Goal: Answer question/provide support

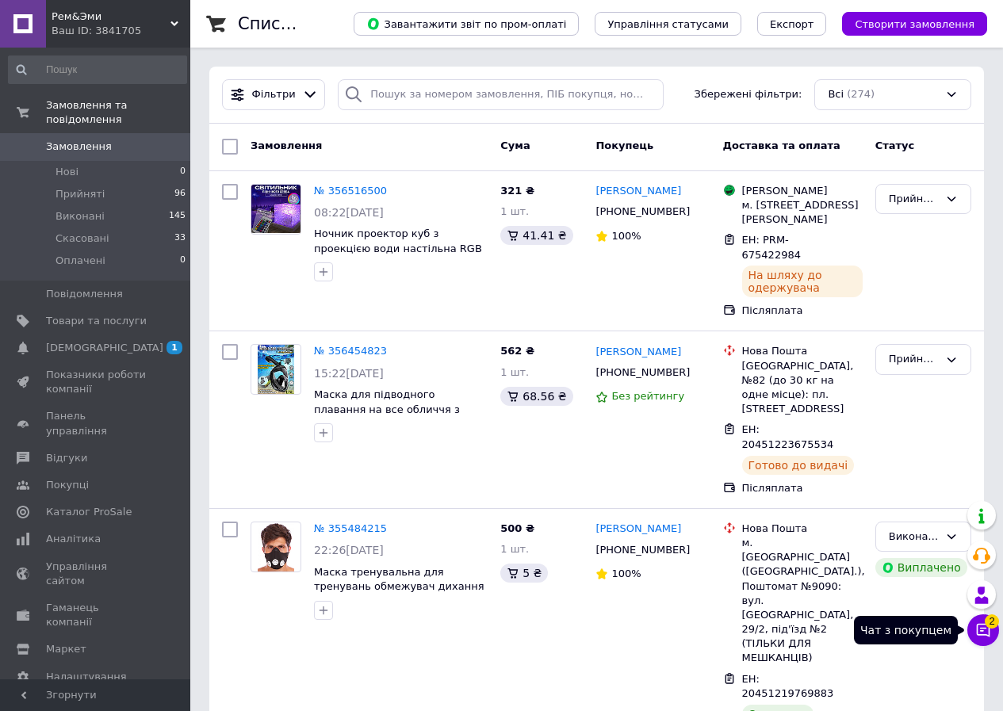
click at [985, 620] on span "2" at bounding box center [992, 617] width 14 height 14
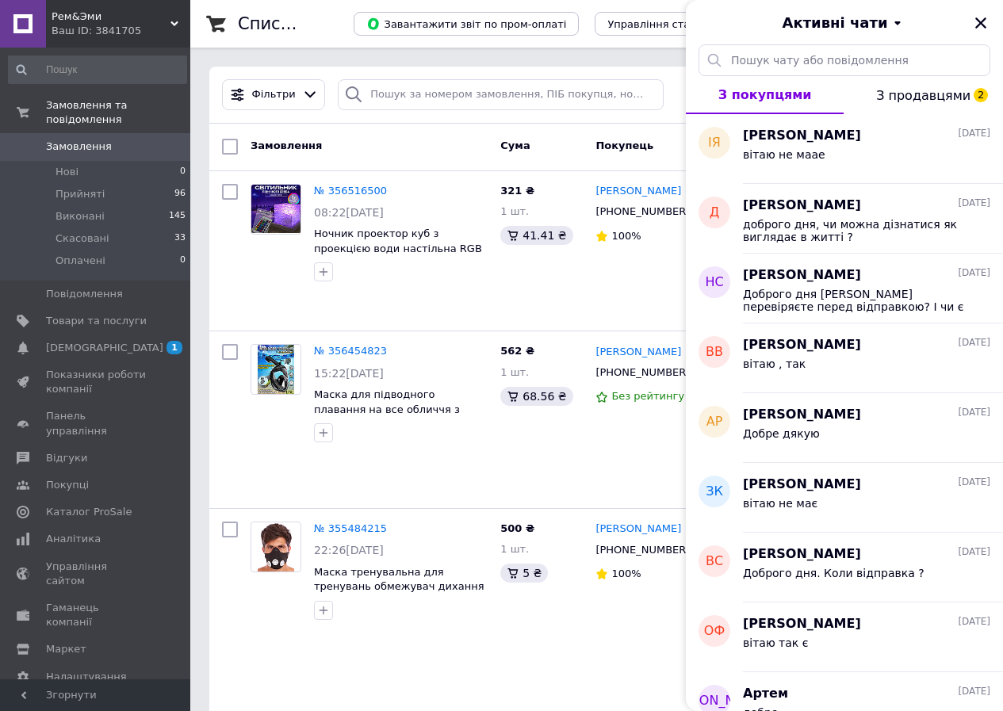
click at [929, 90] on span "З продавцями 2" at bounding box center [923, 95] width 94 height 15
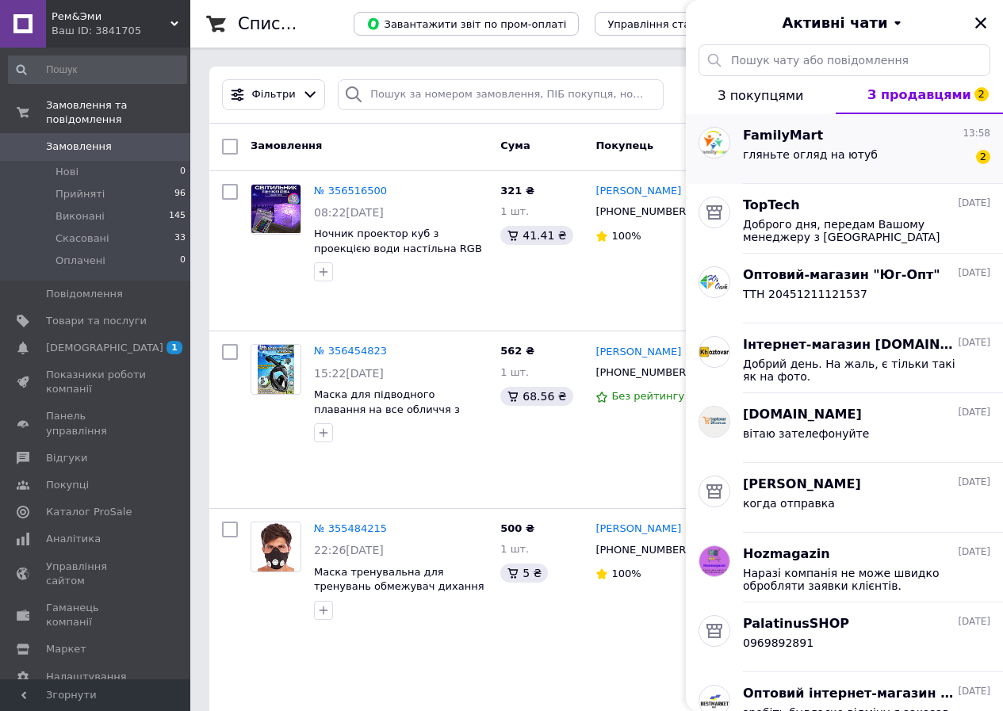
click at [883, 142] on div "FamilyMart 13:58" at bounding box center [866, 136] width 247 height 18
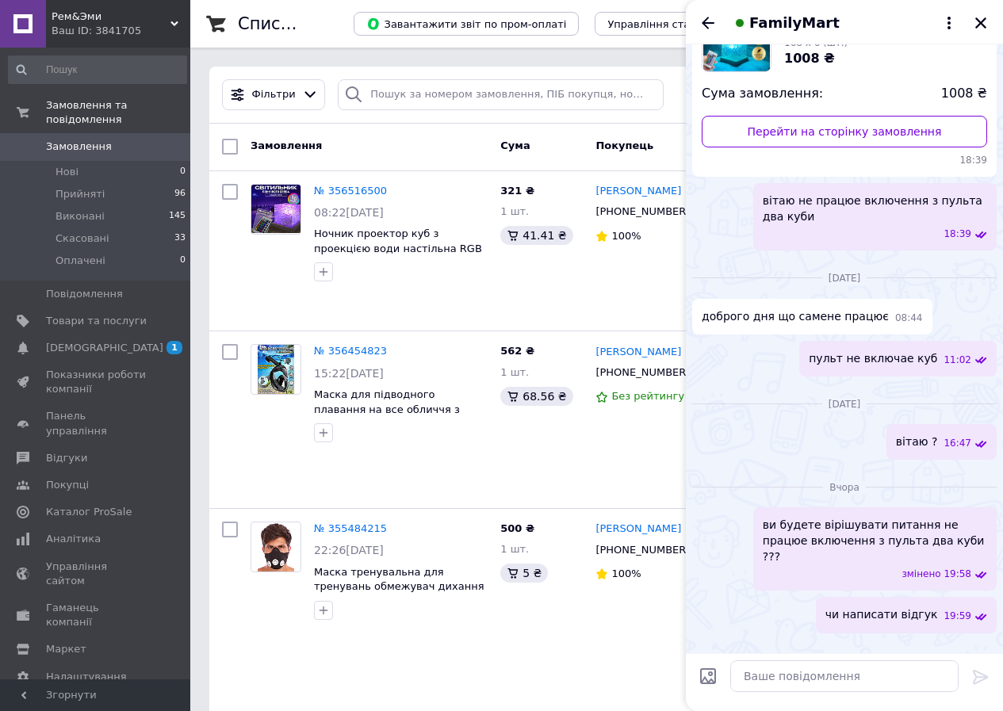
scroll to position [811, 0]
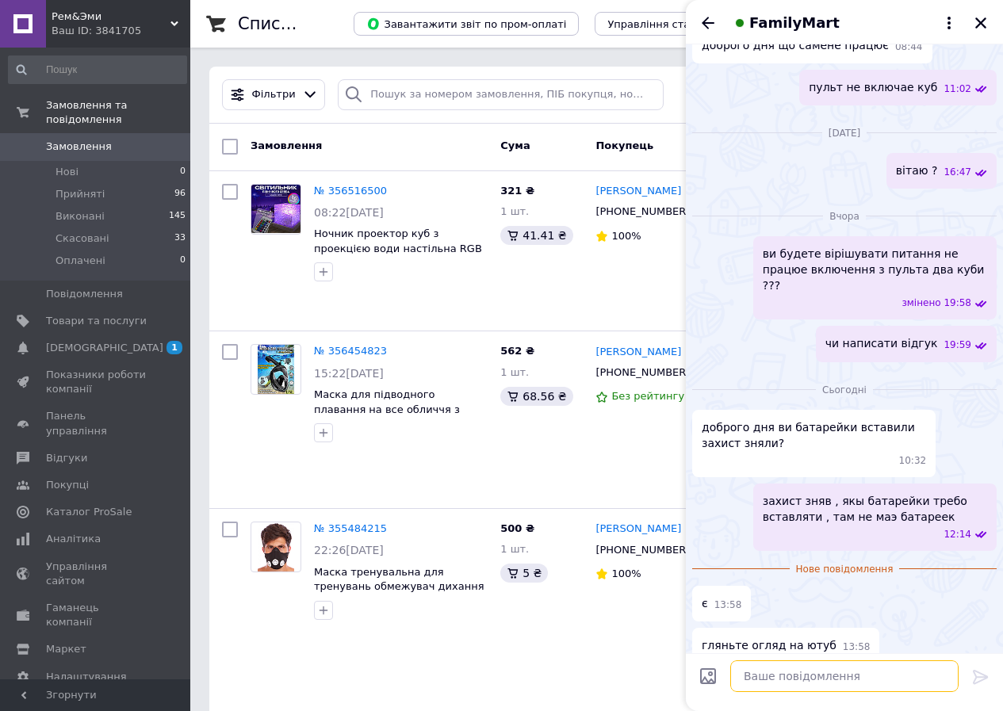
click at [802, 679] on textarea at bounding box center [844, 676] width 228 height 32
type textarea "куди відправити товар два куби , ще раз говорю вони не працюють"
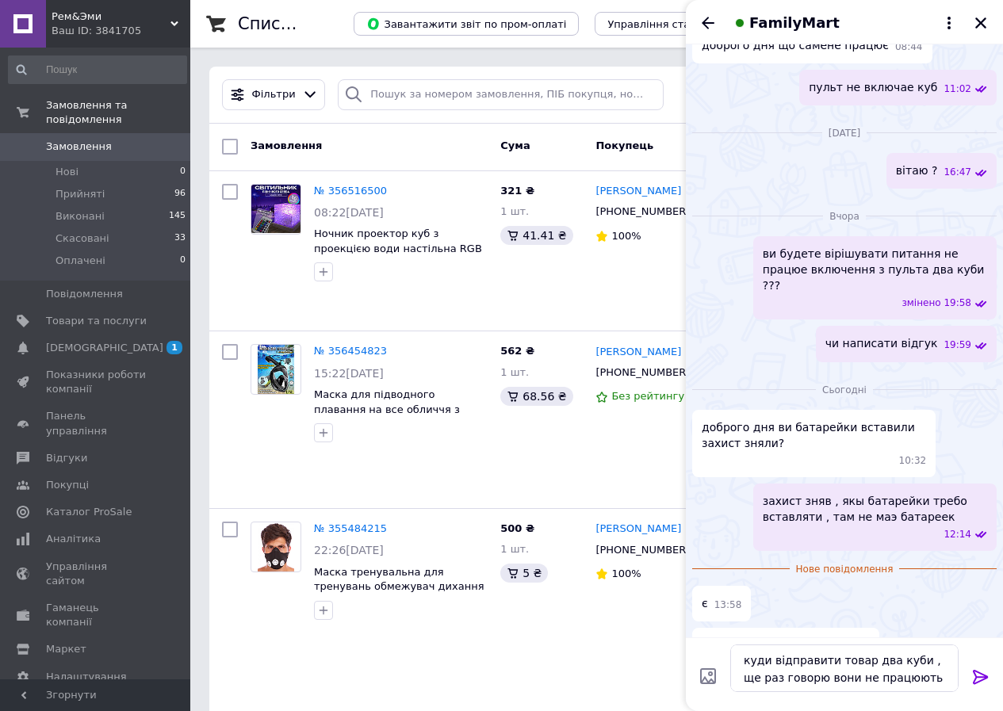
click at [981, 672] on icon at bounding box center [980, 676] width 19 height 19
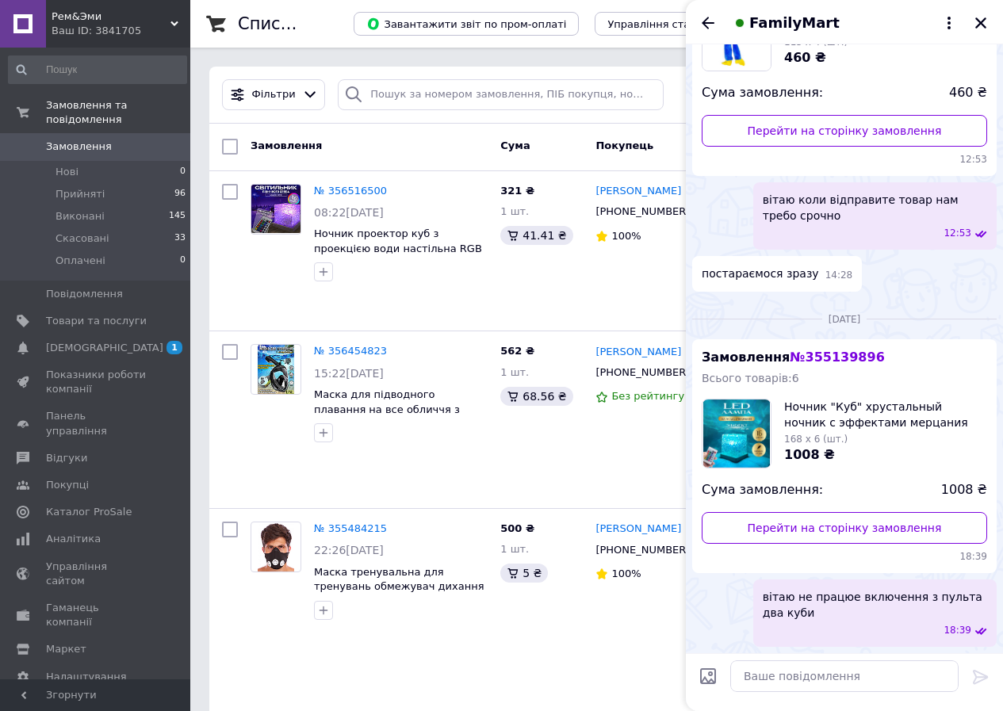
scroll to position [0, 0]
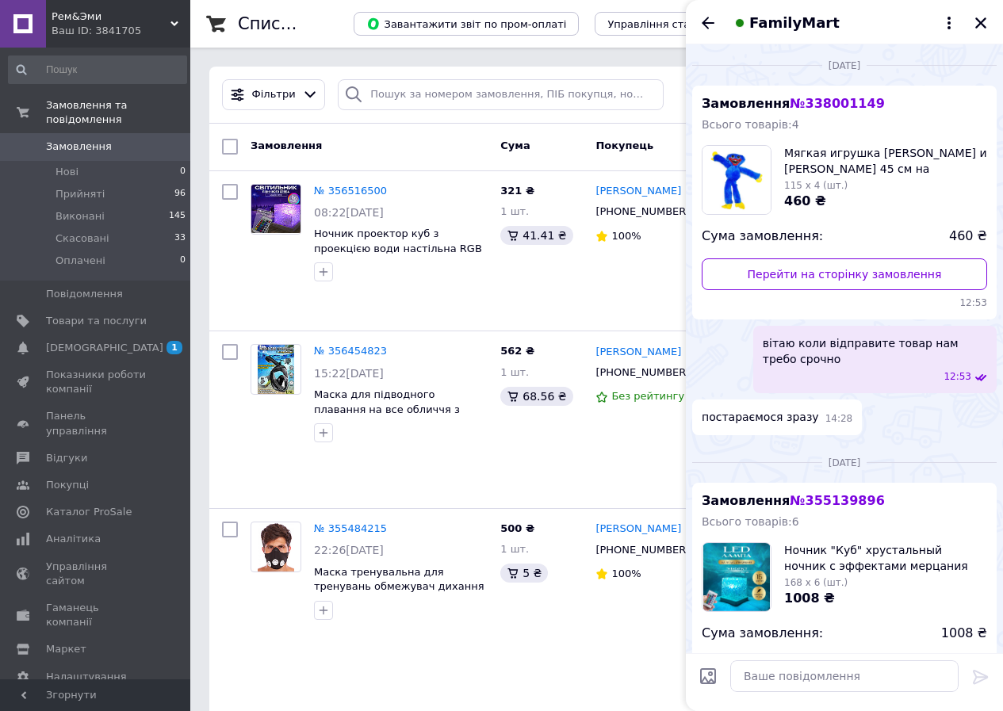
click at [812, 499] on span "№ 355139896" at bounding box center [837, 500] width 94 height 15
click at [739, 503] on span "Замовлення № 355139896" at bounding box center [793, 500] width 183 height 15
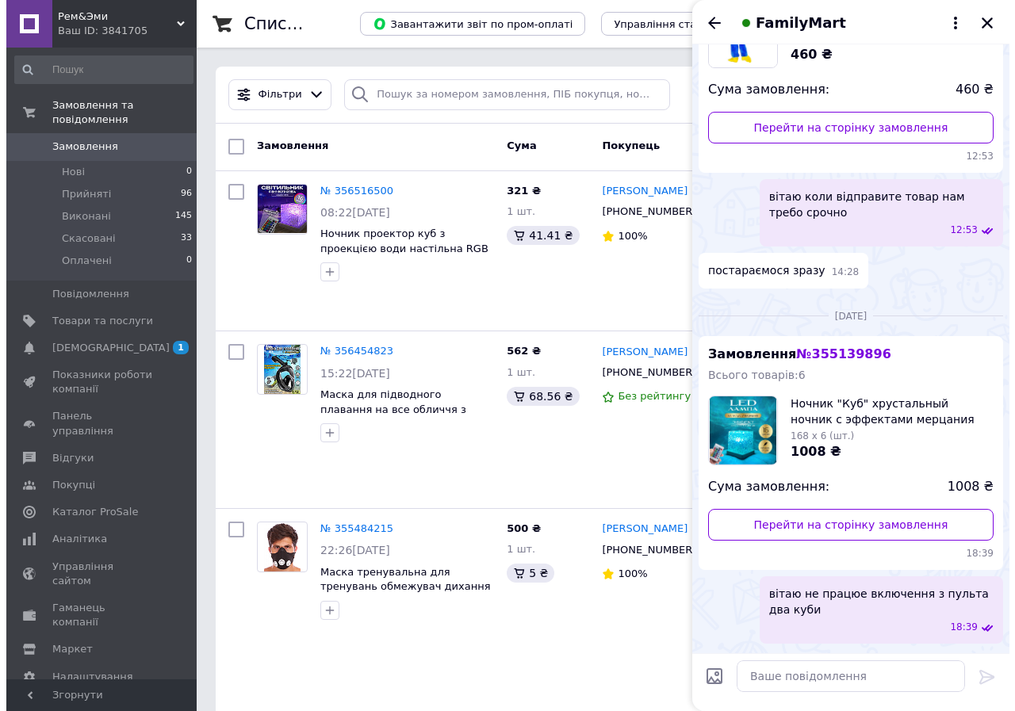
scroll to position [238, 0]
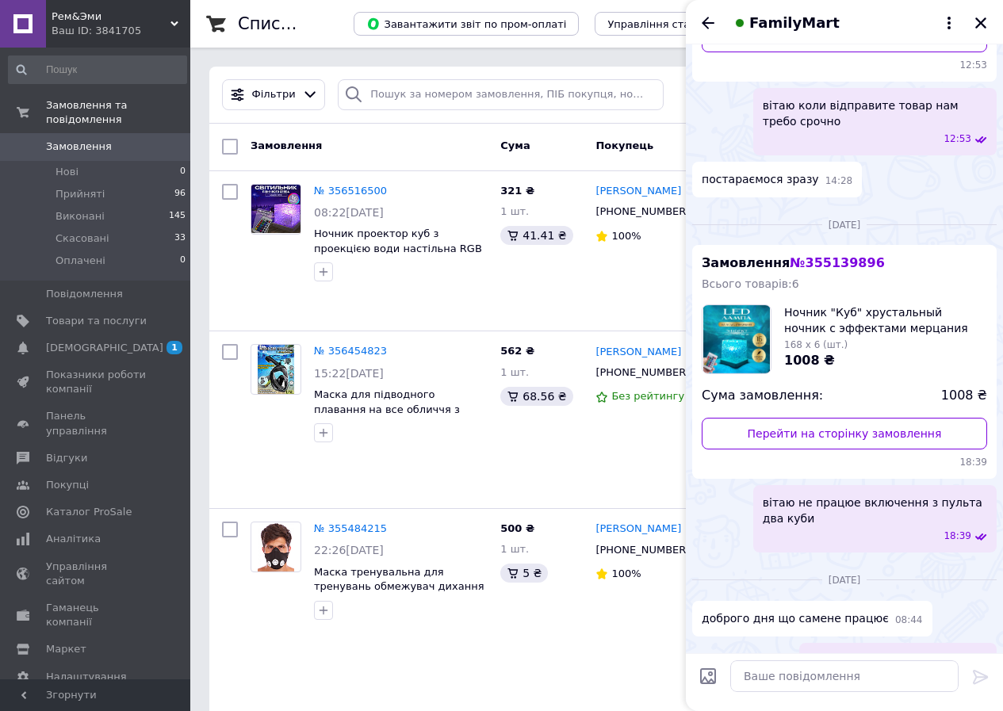
click at [792, 262] on span "№ 355139896" at bounding box center [837, 262] width 94 height 15
click at [107, 341] on span "[DEMOGRAPHIC_DATA]" at bounding box center [96, 348] width 101 height 14
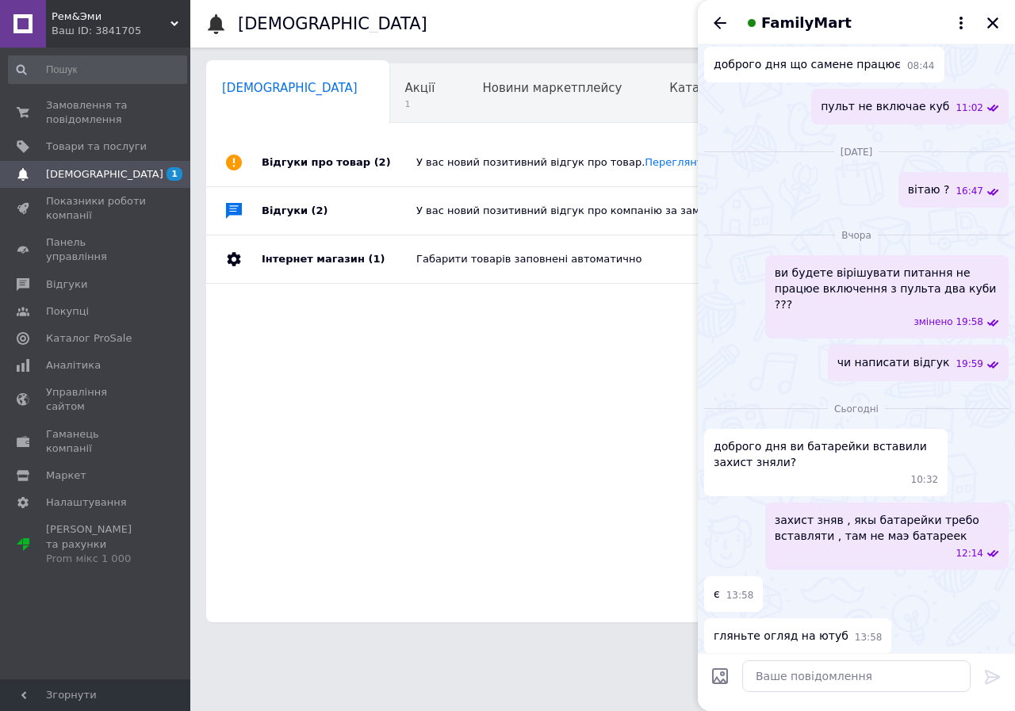
scroll to position [857, 0]
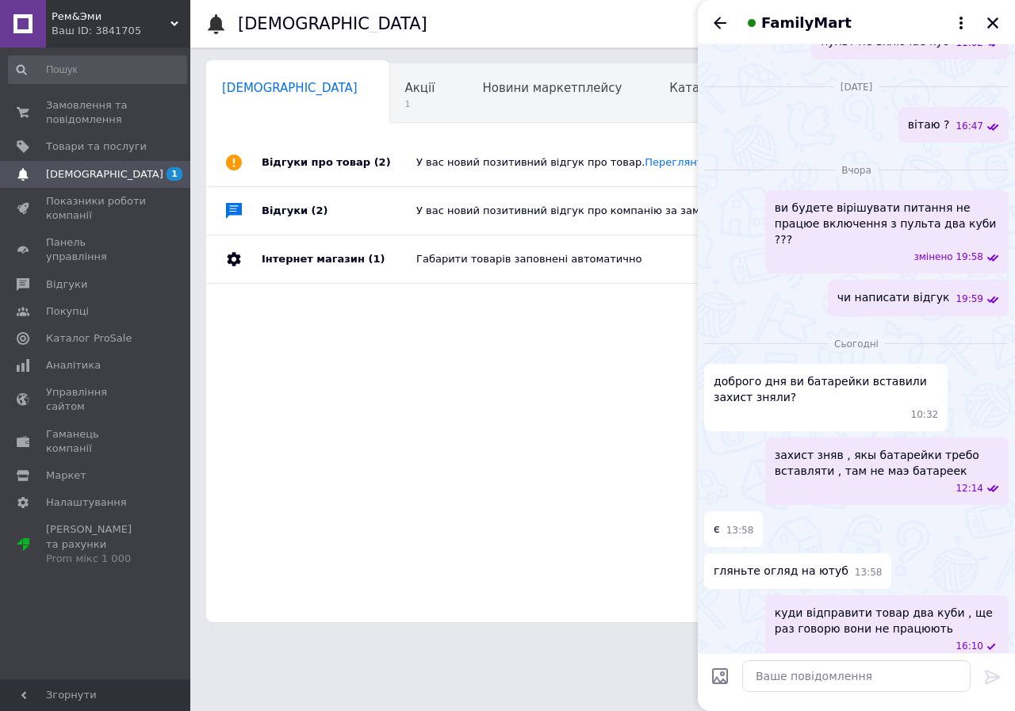
click at [66, 11] on span "Рем&Эми" at bounding box center [111, 17] width 119 height 14
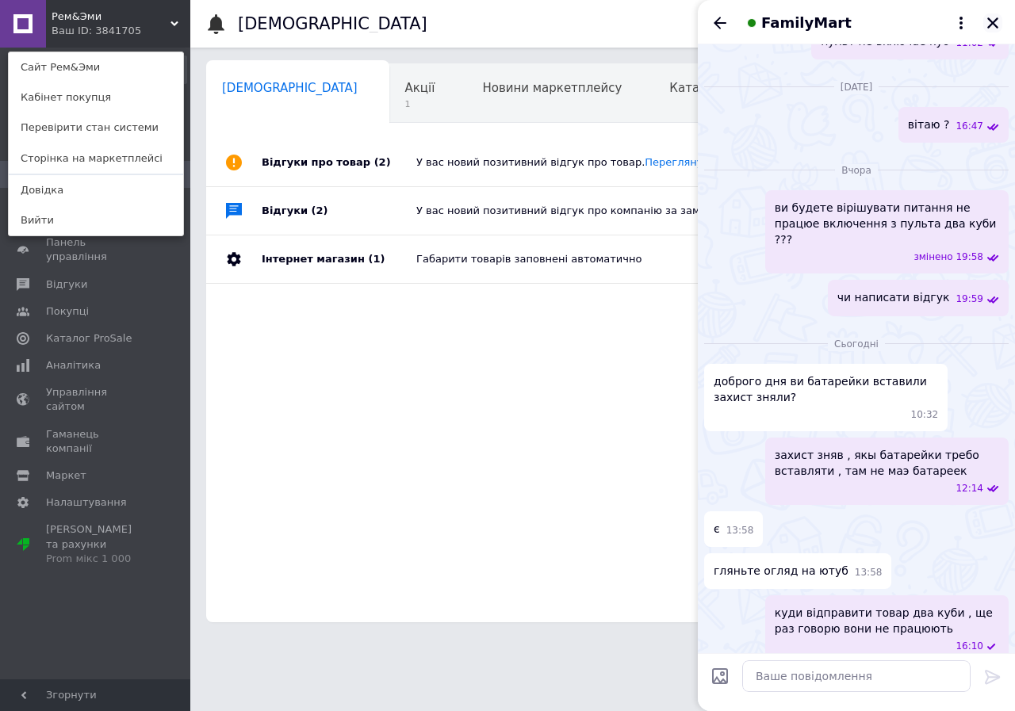
click at [992, 23] on icon "Закрити" at bounding box center [992, 22] width 11 height 11
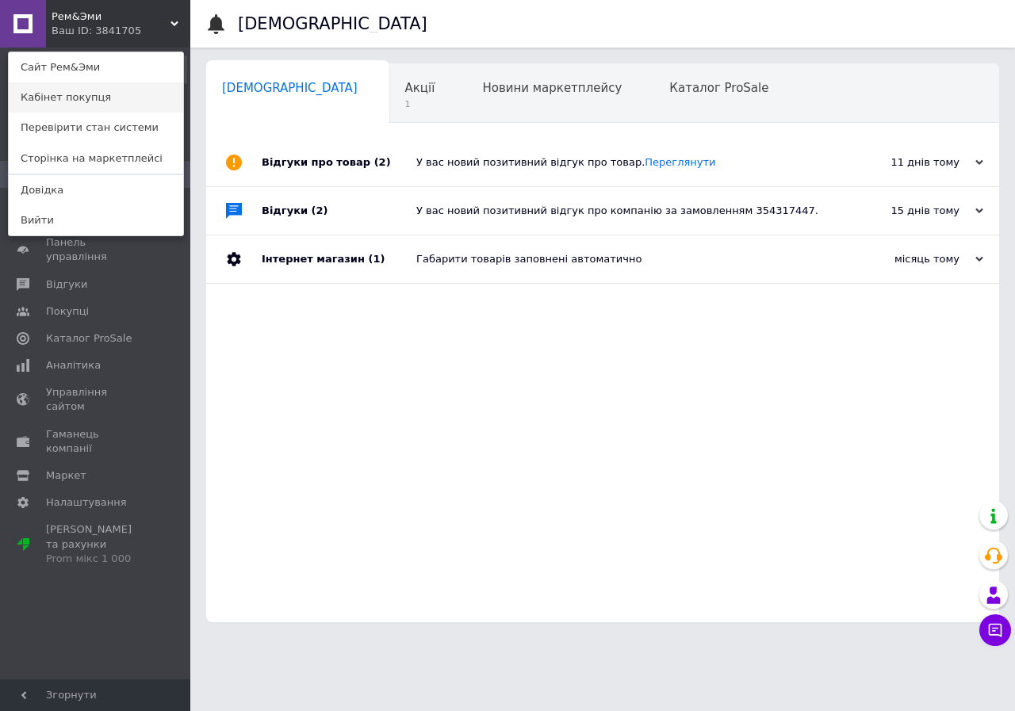
click at [57, 96] on link "Кабінет покупця" at bounding box center [96, 97] width 174 height 30
